Goal: Task Accomplishment & Management: Complete application form

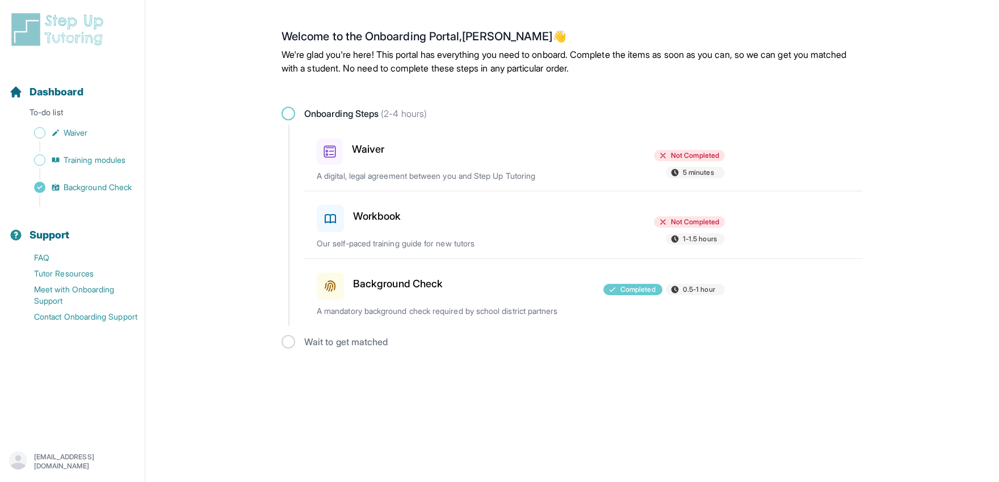
click at [506, 170] on p "A digital, legal agreement between you and Step Up Tutoring" at bounding box center [450, 175] width 266 height 11
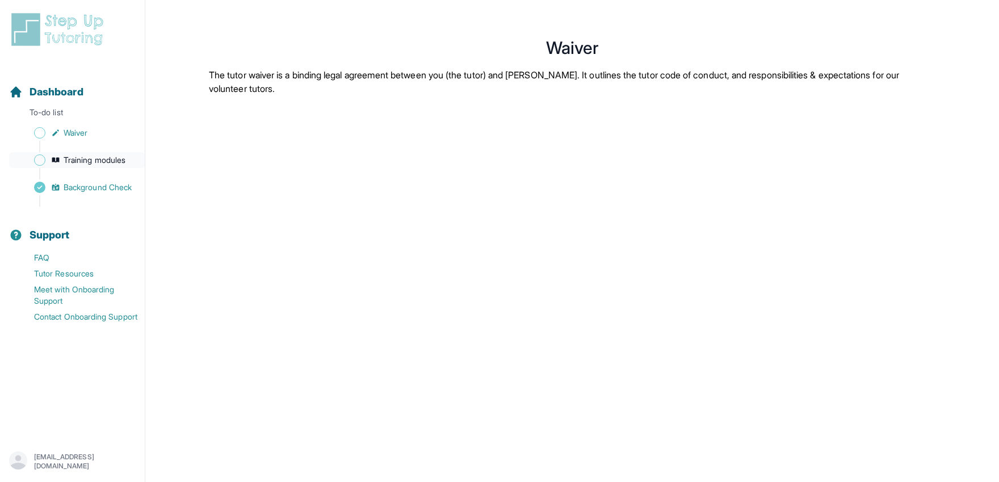
click at [78, 155] on span "Training modules" at bounding box center [95, 159] width 62 height 11
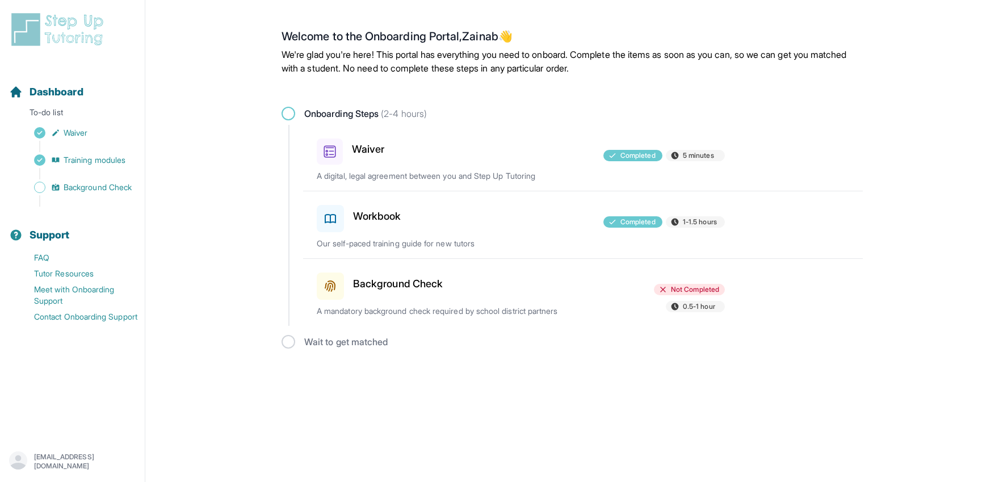
click at [521, 232] on div "Workbook Completed 1-1.5 hours Our self-paced training guide for new tutors" at bounding box center [590, 224] width 546 height 67
